Goal: Information Seeking & Learning: Understand process/instructions

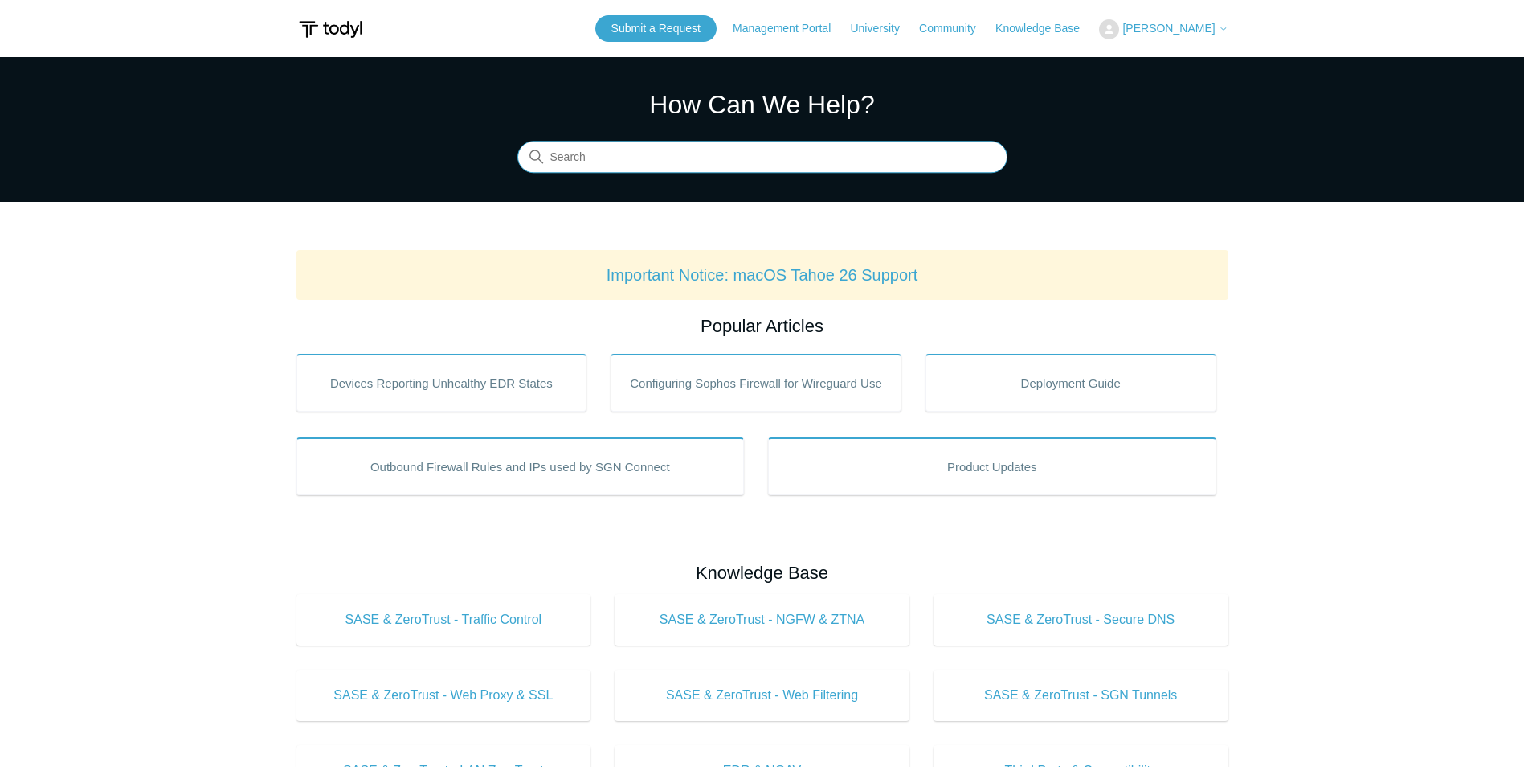
click at [763, 159] on input "Search" at bounding box center [763, 157] width 490 height 32
click at [640, 152] on input "Search" at bounding box center [763, 157] width 490 height 32
type input "sgn uninsta"
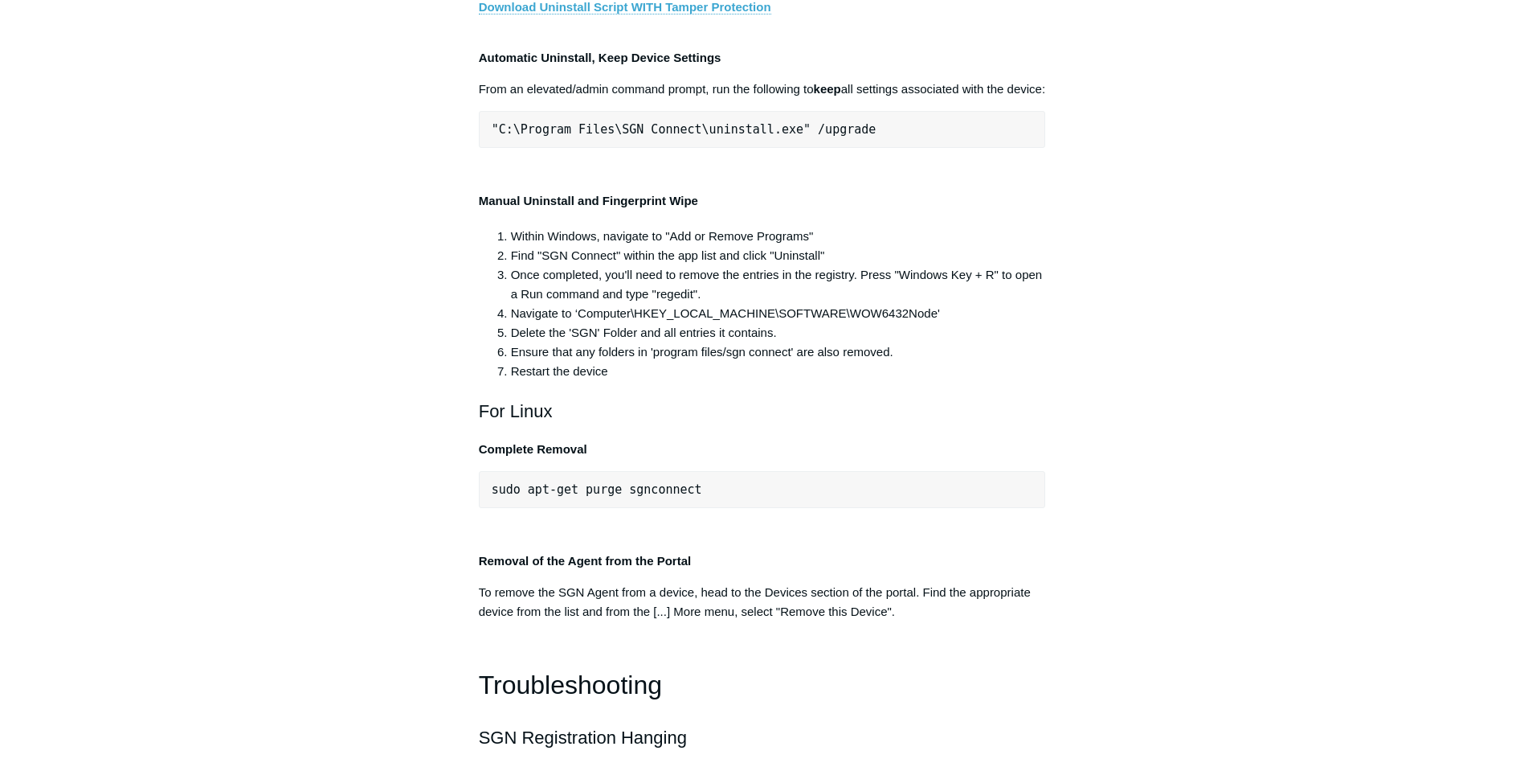
scroll to position [3134, 0]
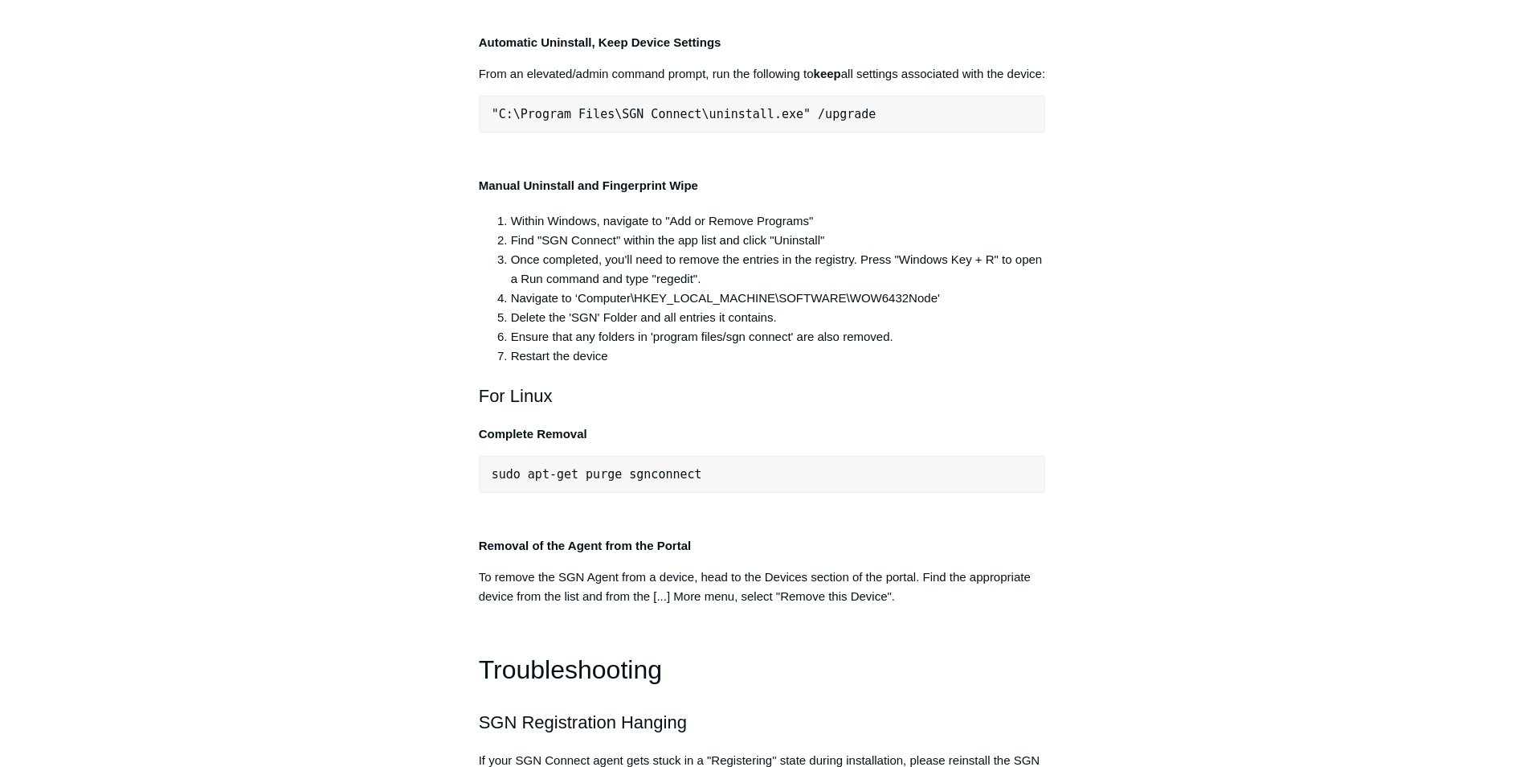
drag, startPoint x: 774, startPoint y: 333, endPoint x: 497, endPoint y: 335, distance: 276.4
copy span "C:\Program Files\SGN Connect\uninstall.exe"
drag, startPoint x: 499, startPoint y: 414, endPoint x: 1030, endPoint y: 416, distance: 531.2
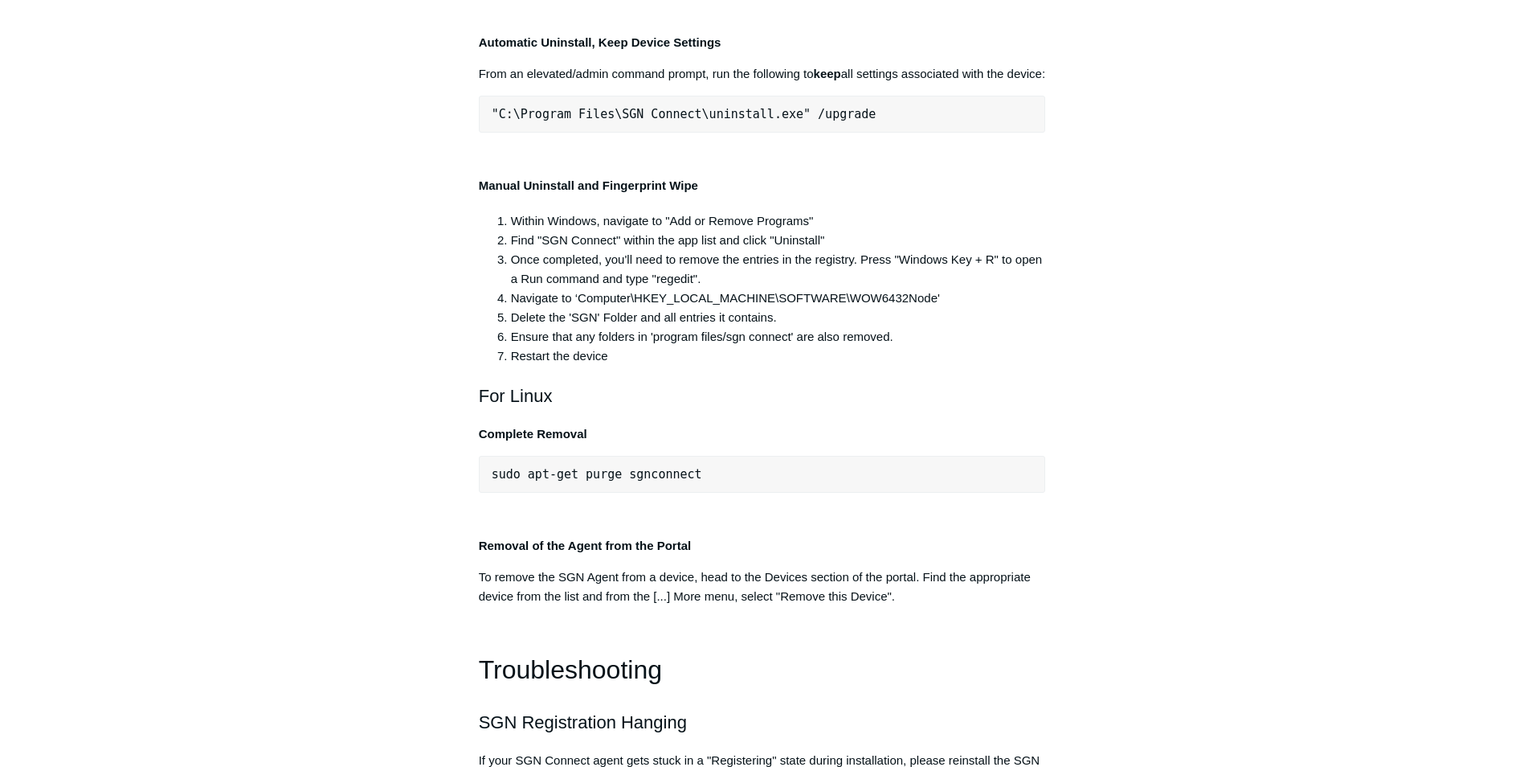
copy pre "C:\Program Files\SGN Connect\uninstall.exe" /uninstallKey yourMaintenanceKeyHere"
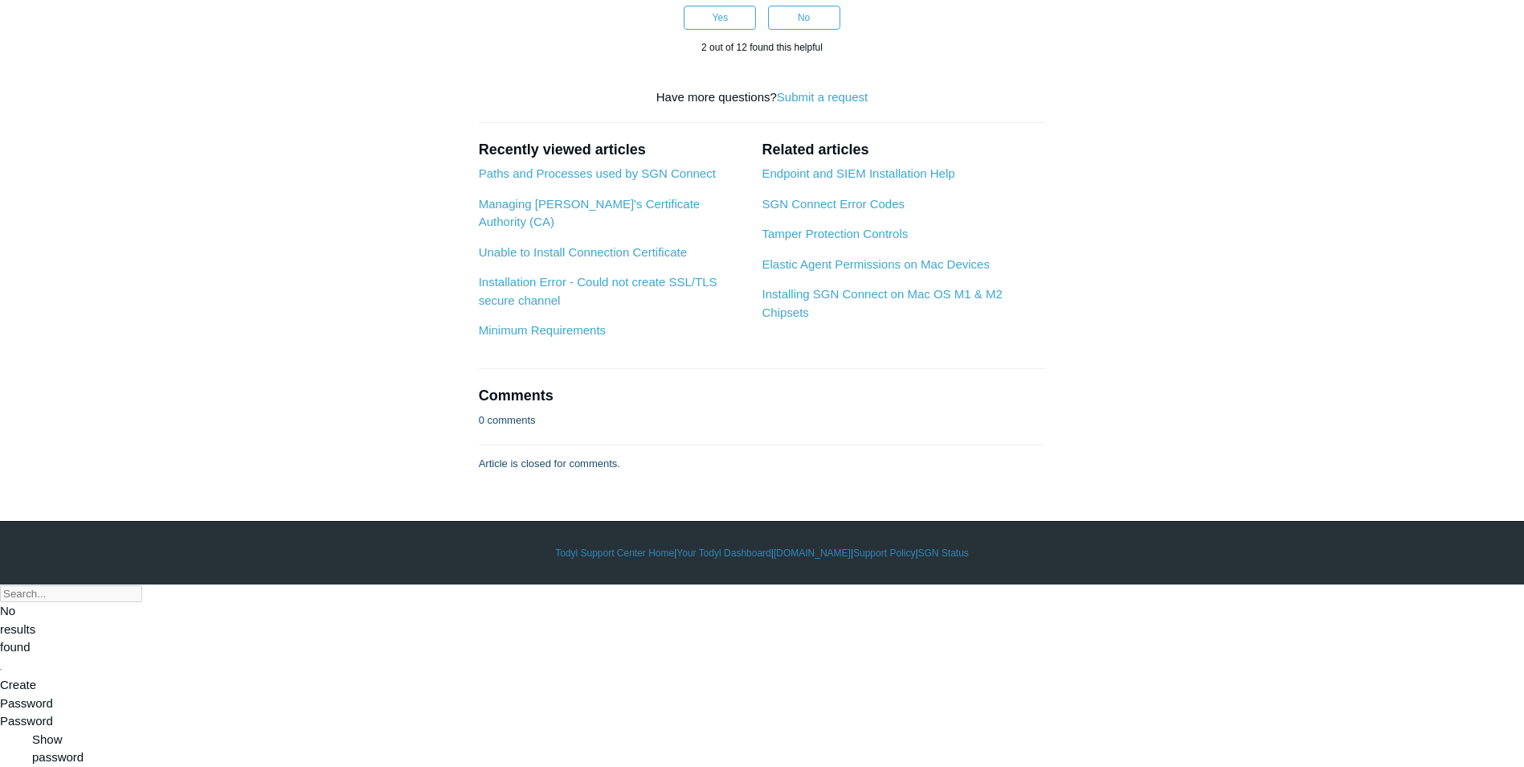
scroll to position [4179, 0]
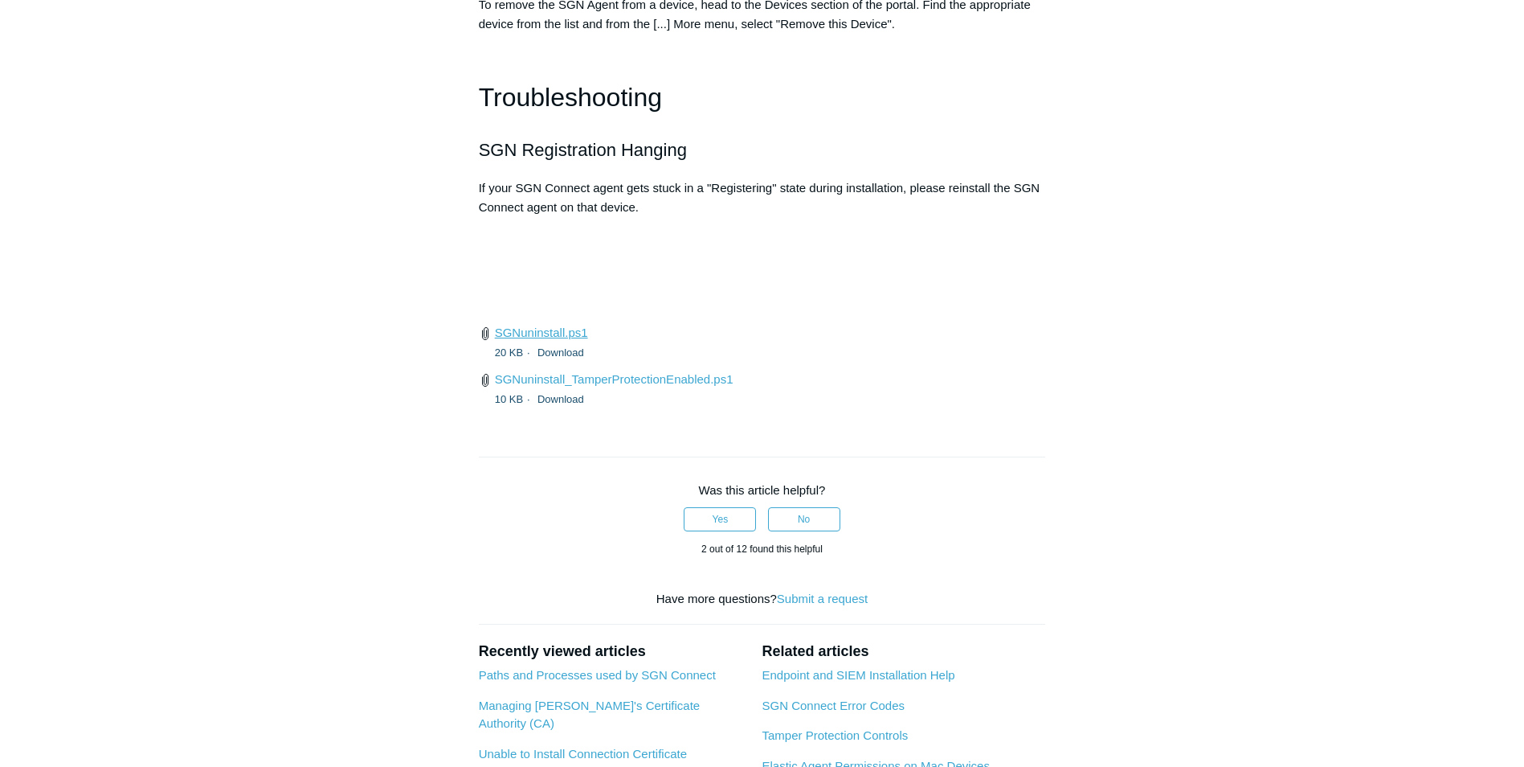
scroll to position [3697, 0]
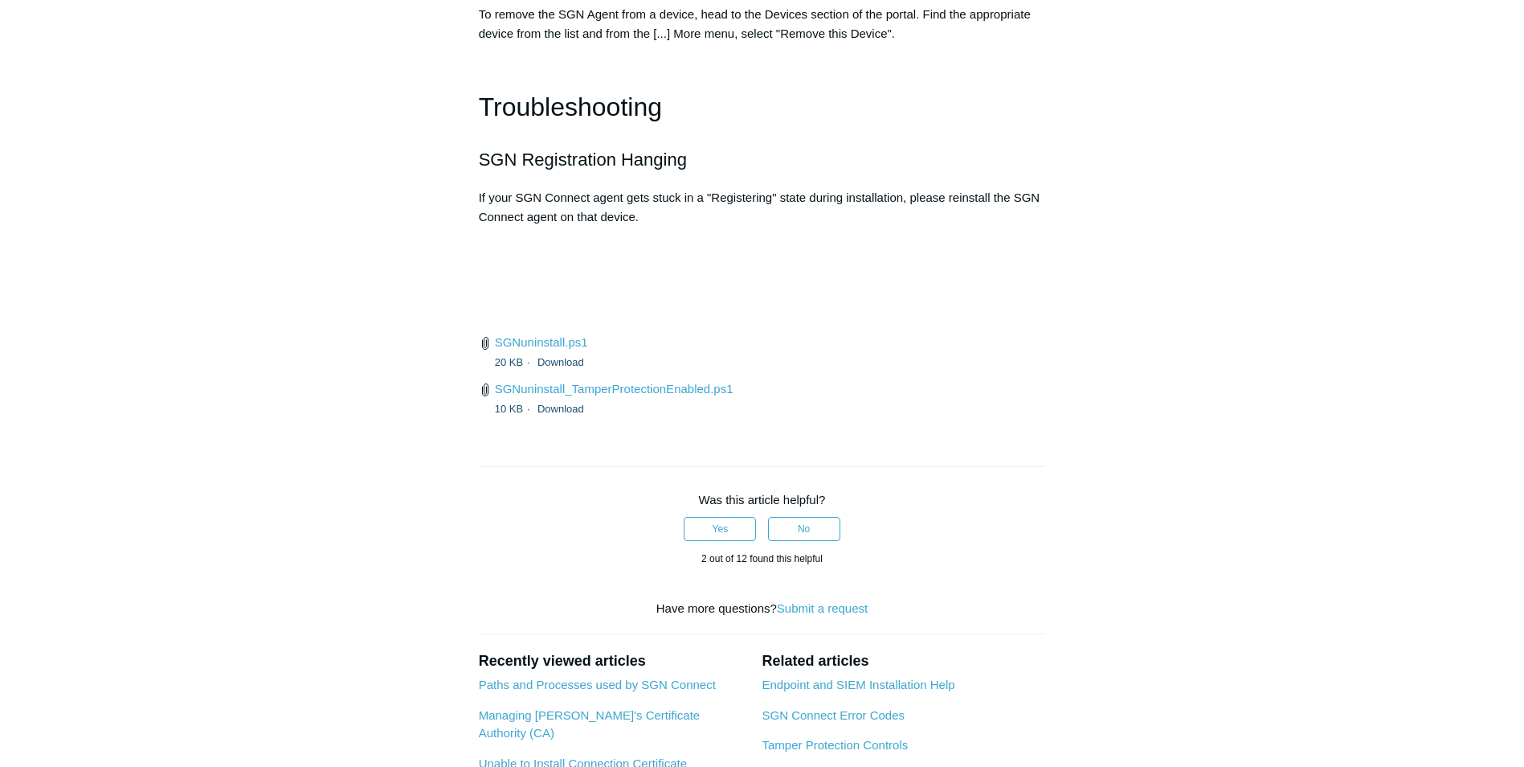
drag, startPoint x: 580, startPoint y: 377, endPoint x: 939, endPoint y: 377, distance: 359.2
drag, startPoint x: 1094, startPoint y: 447, endPoint x: 1041, endPoint y: 399, distance: 71.7
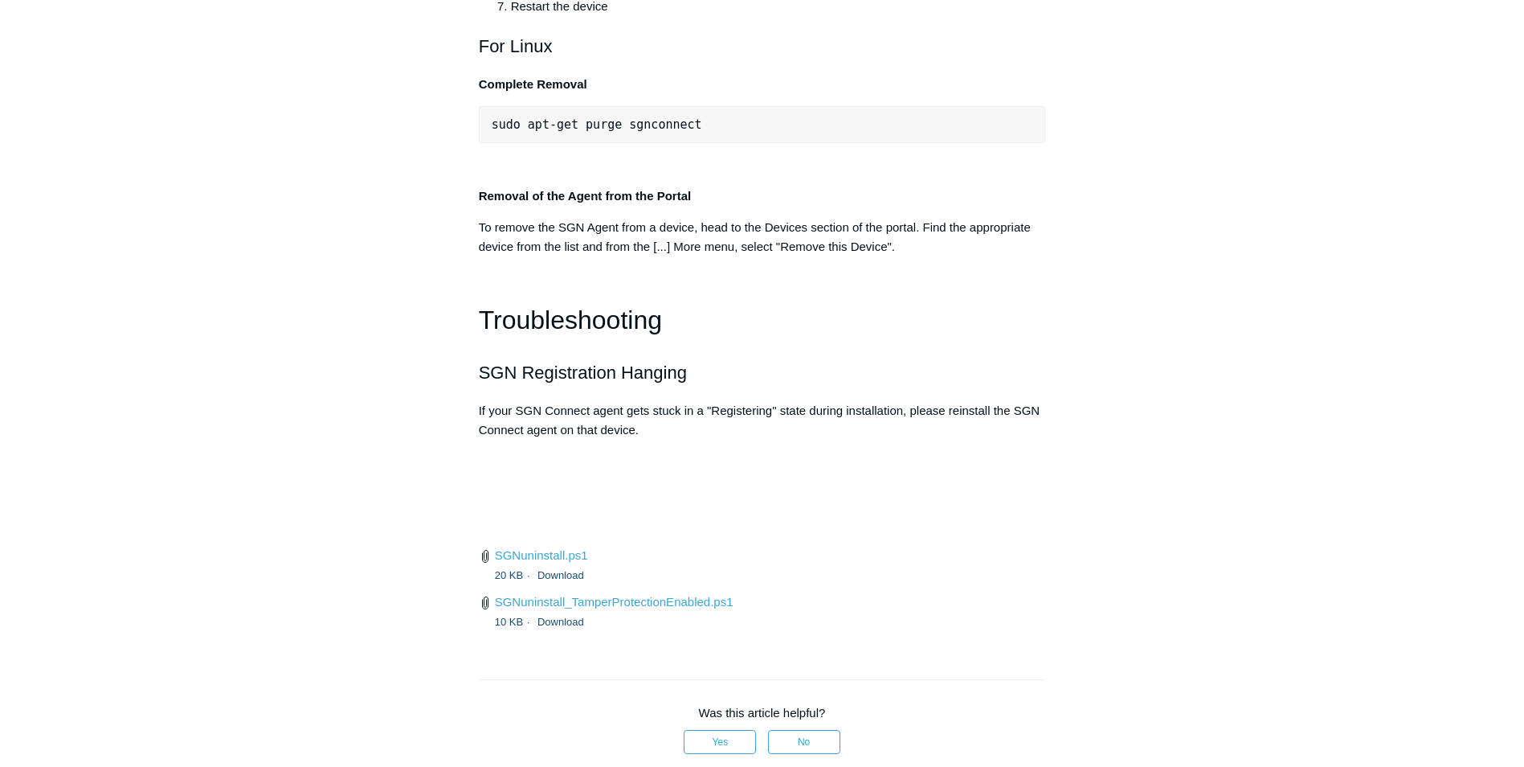
scroll to position [3455, 0]
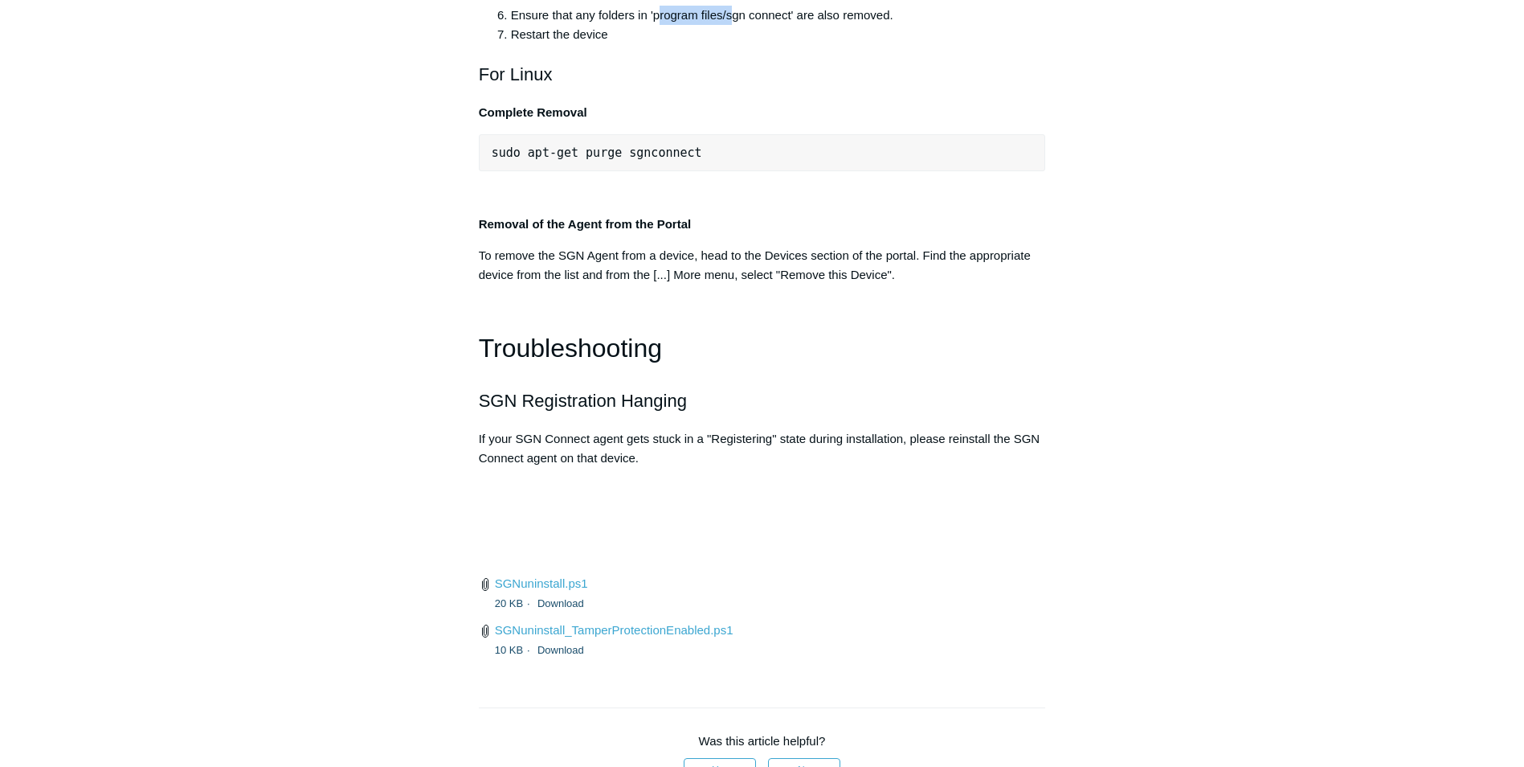
drag, startPoint x: 657, startPoint y: 652, endPoint x: 733, endPoint y: 653, distance: 76.3
click at [733, 25] on li "Ensure that any folders in 'program files/sgn connect' are also removed." at bounding box center [778, 15] width 535 height 19
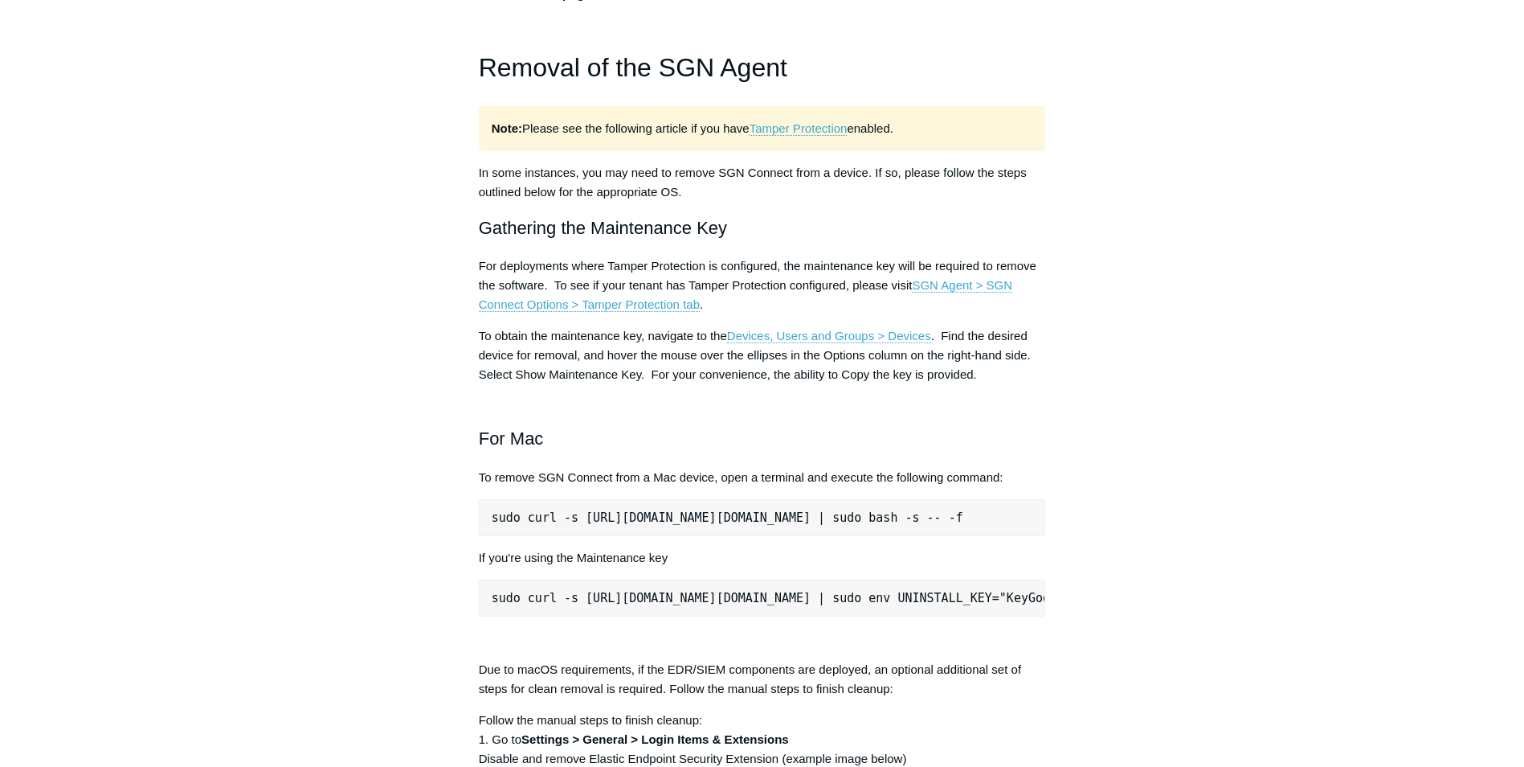
scroll to position [1929, 0]
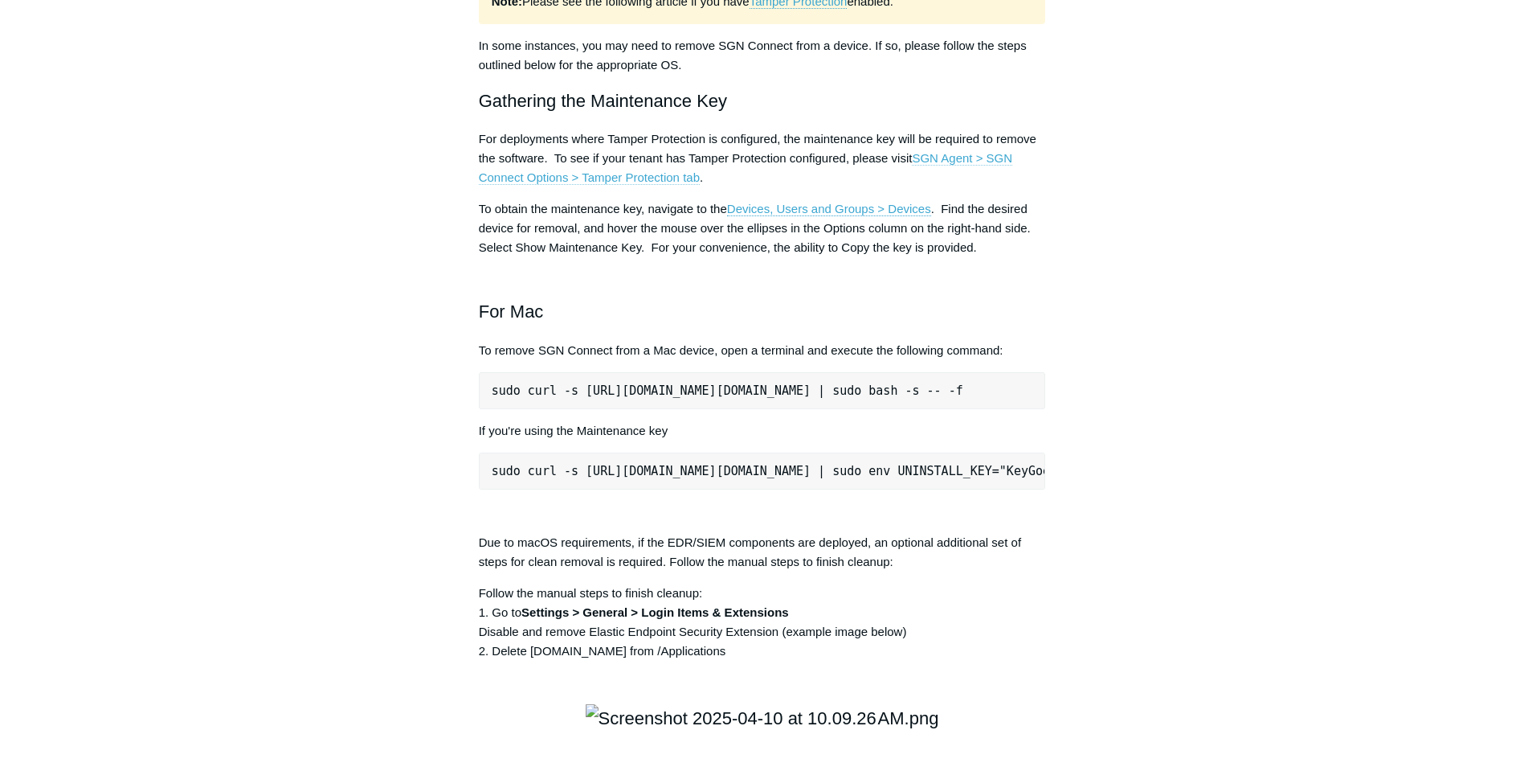
click at [635, 185] on link "SGN Agent > SGN Connect Options > Tamper Protection tab" at bounding box center [746, 168] width 534 height 34
click at [1356, 419] on main "Todyl Support Center The SGN Connect Agent SGN Connect Agent Articles in this s…" at bounding box center [762, 439] width 1524 height 4623
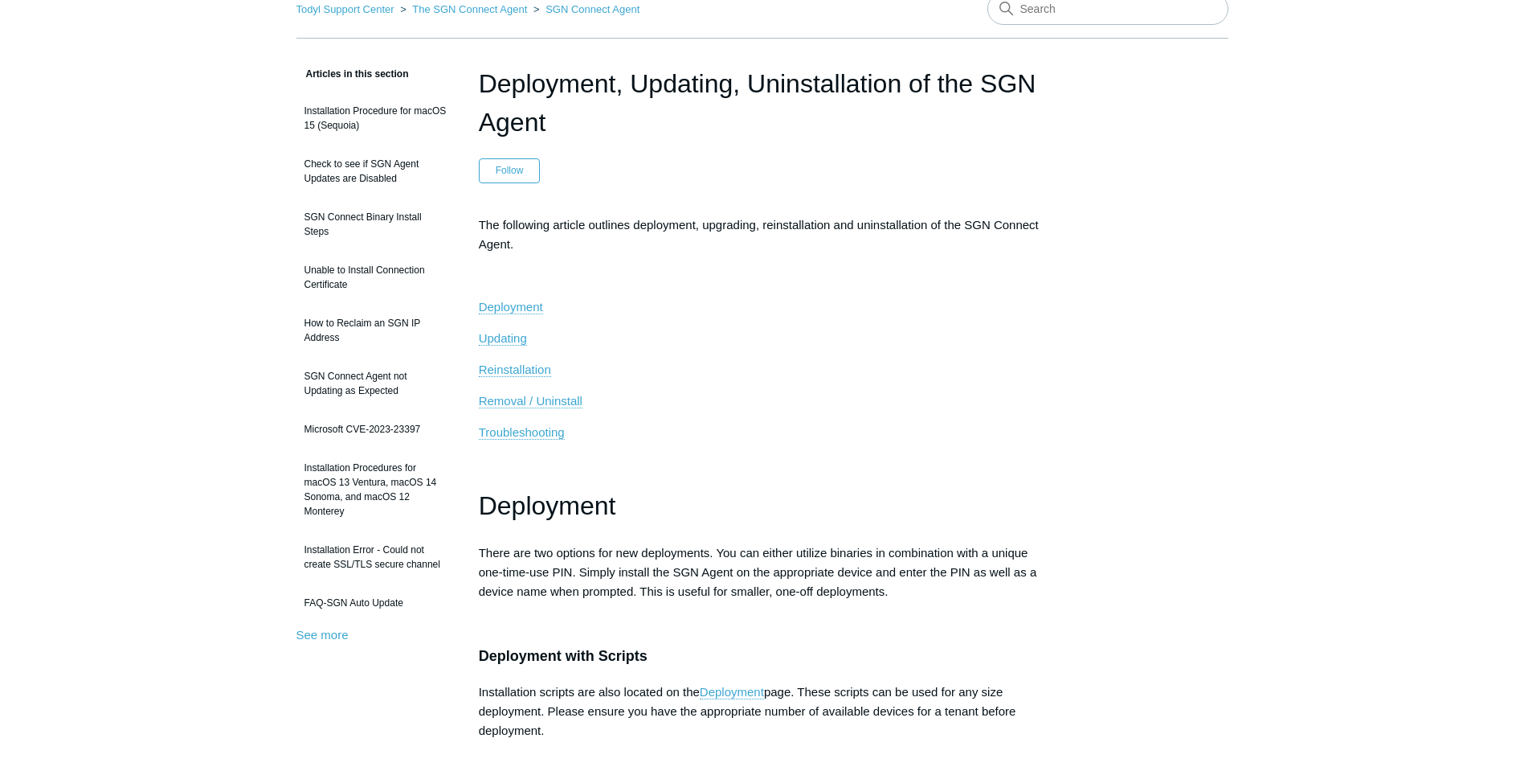
scroll to position [80, 0]
click at [557, 405] on span "Removal / Uninstall" at bounding box center [531, 402] width 104 height 14
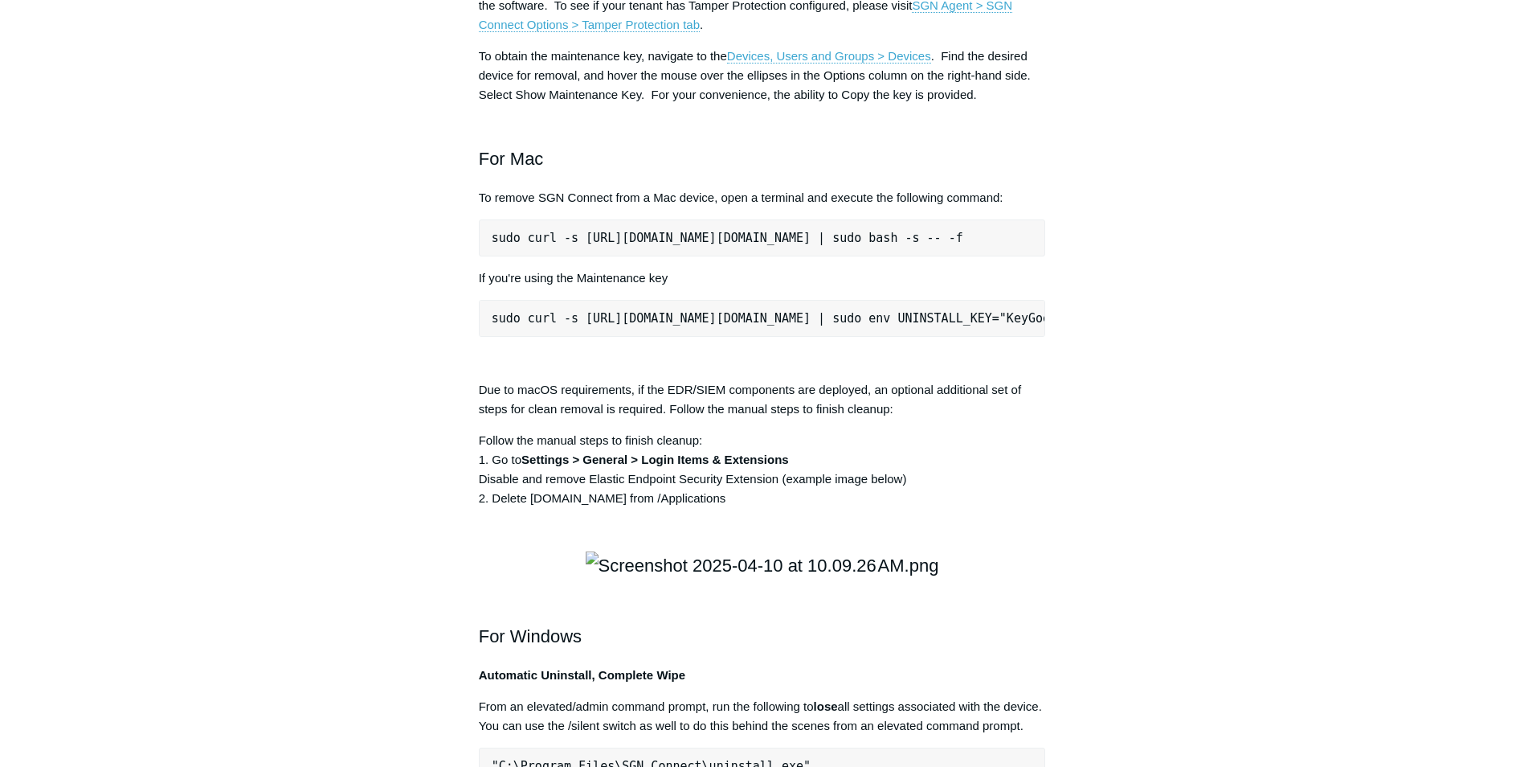
click at [1270, 434] on main "Todyl Support Center The SGN Connect Agent SGN Connect Agent Articles in this s…" at bounding box center [762, 287] width 1524 height 4623
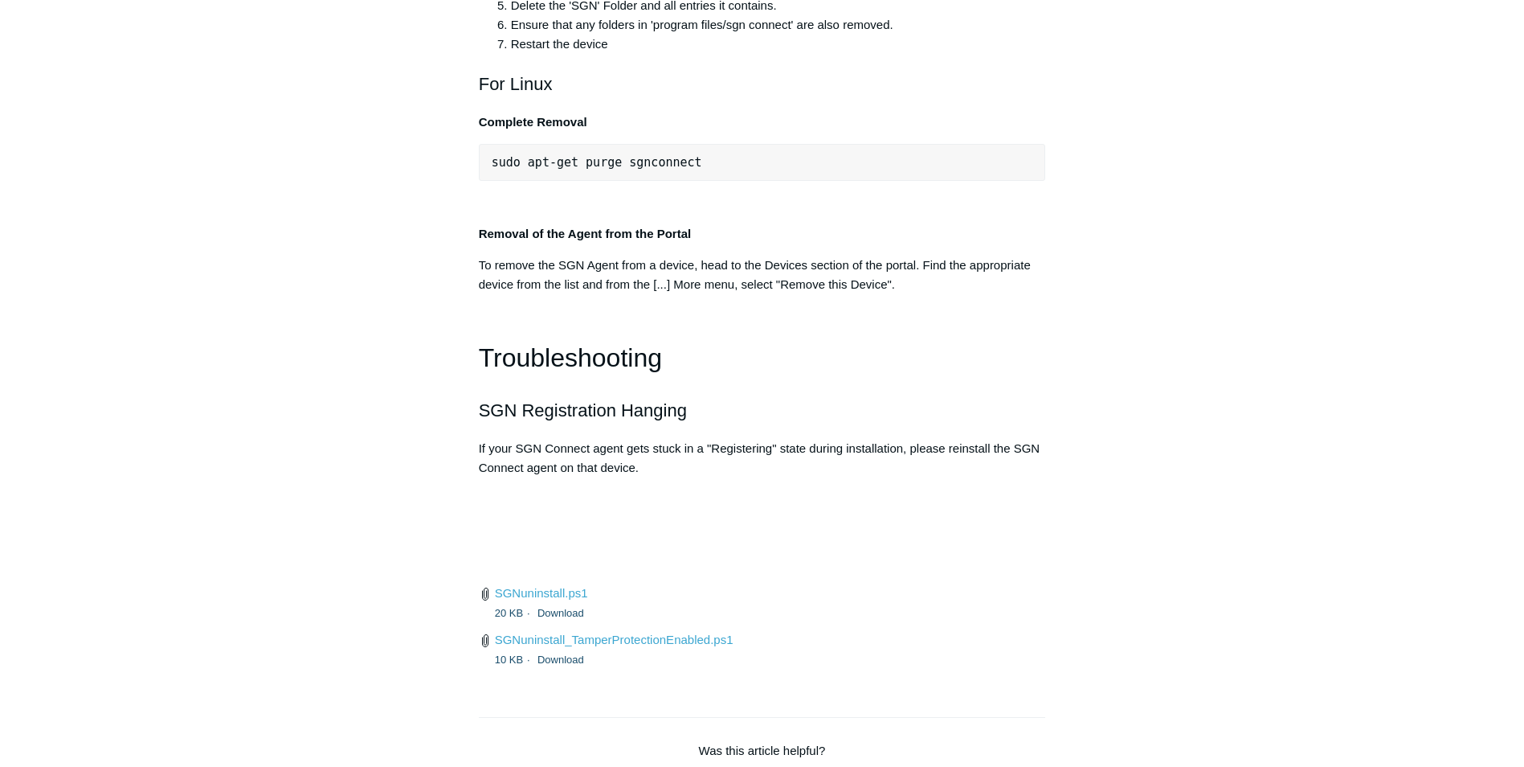
scroll to position [3688, 0]
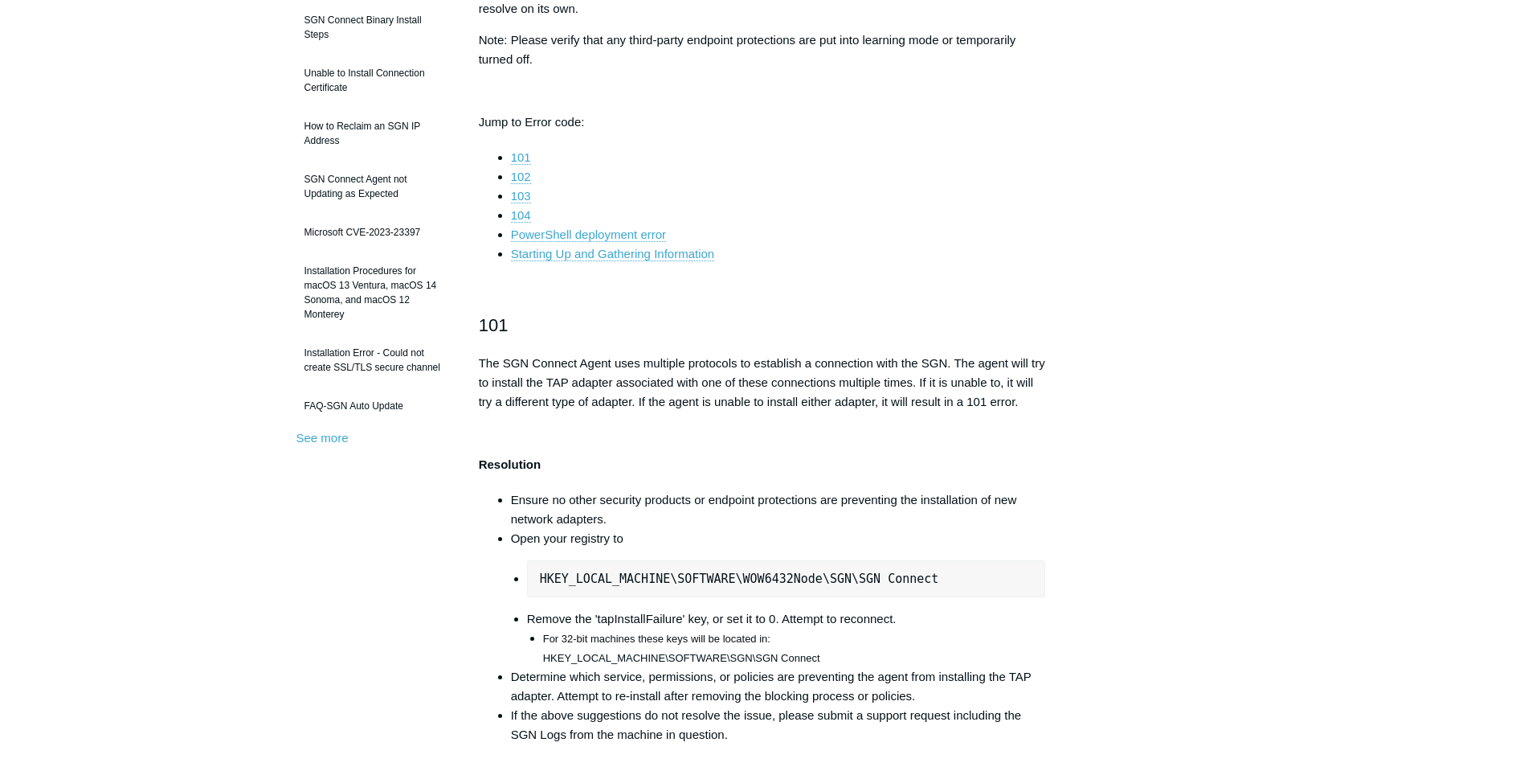
scroll to position [181, 0]
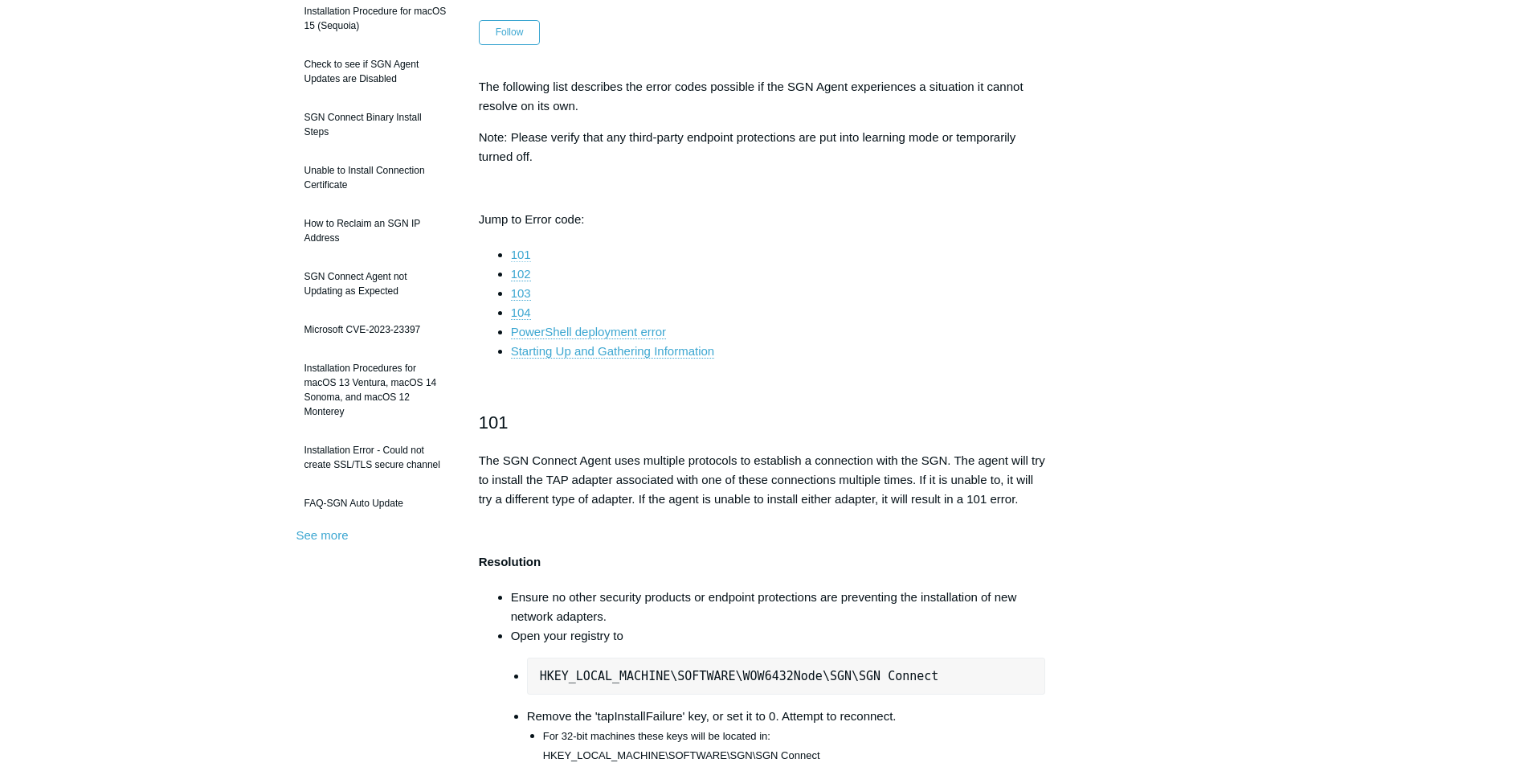
click at [517, 256] on link "101" at bounding box center [521, 255] width 20 height 14
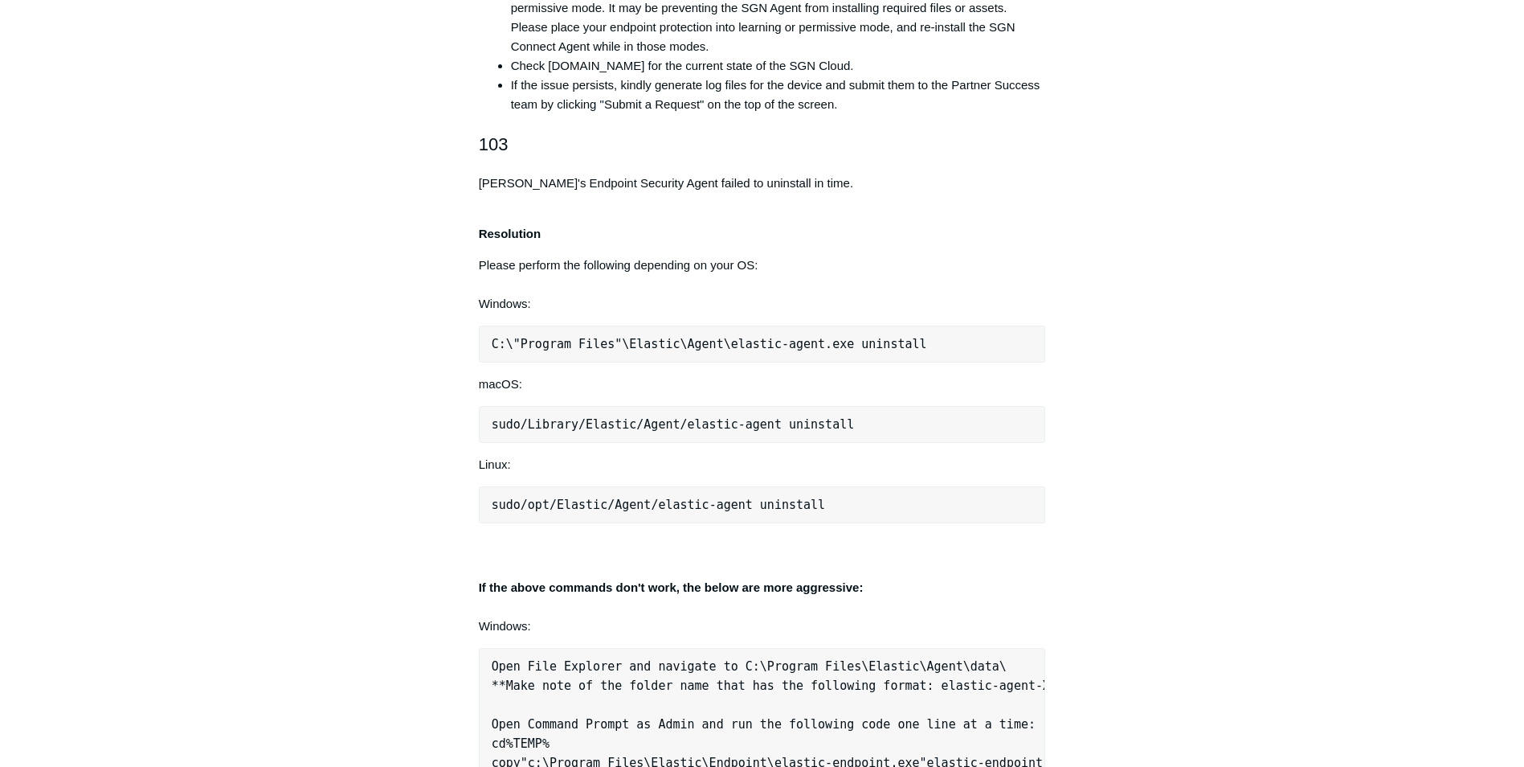
scroll to position [1312, 0]
click at [992, 151] on h2 "103" at bounding box center [762, 147] width 567 height 28
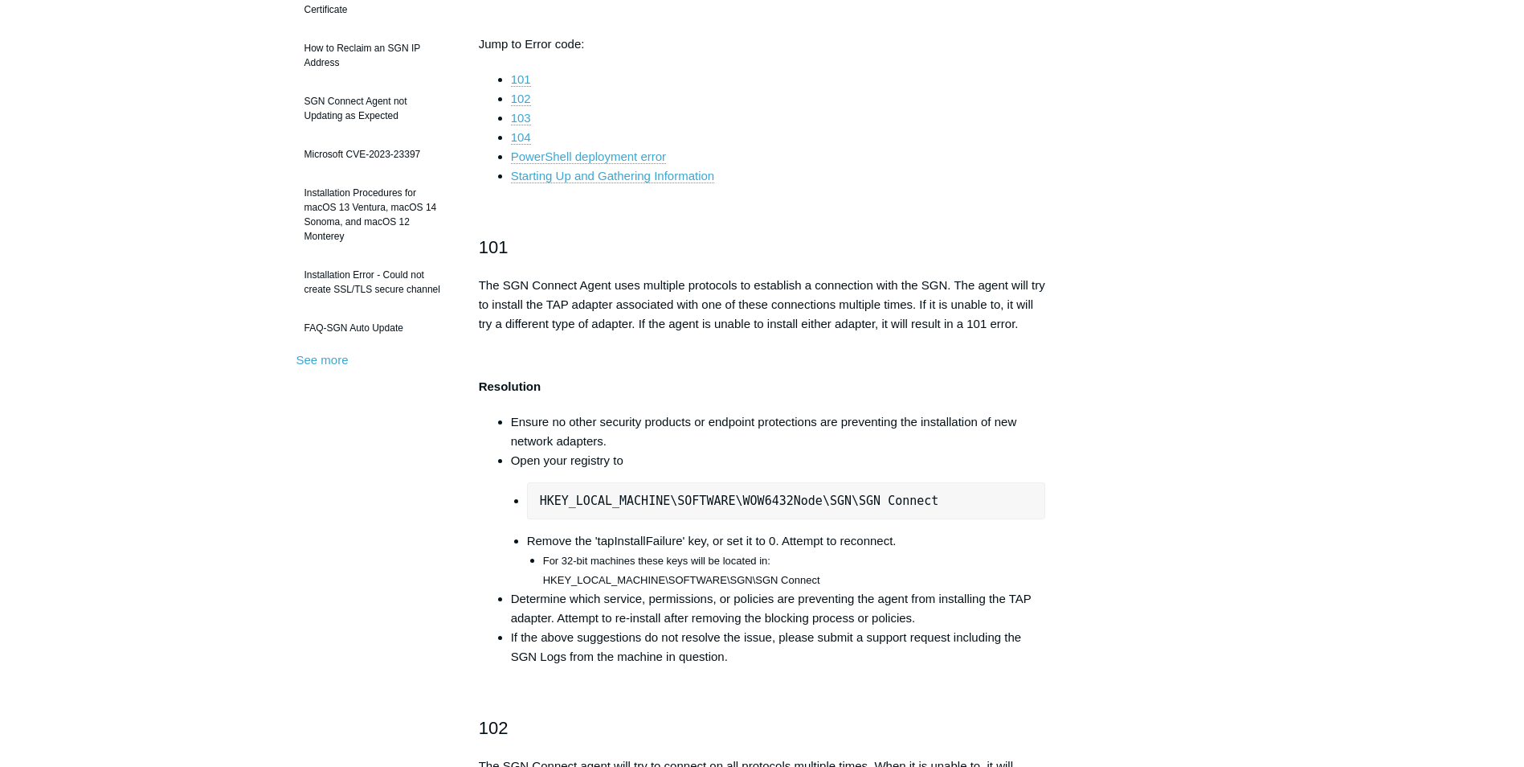
scroll to position [428, 0]
